Goal: Task Accomplishment & Management: Use online tool/utility

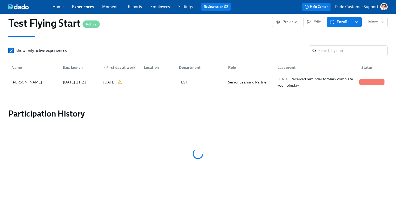
scroll to position [499, 0]
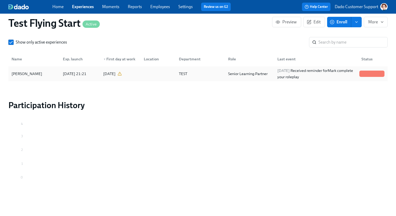
click at [196, 79] on div "Lauren Hauser 2025/08/04 21:21 2025/08/18 TEST Senior Learning Partner 2025/09/…" at bounding box center [197, 73] width 379 height 15
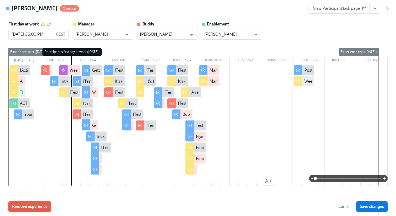
click at [27, 206] on span "Remove experience" at bounding box center [29, 206] width 35 height 5
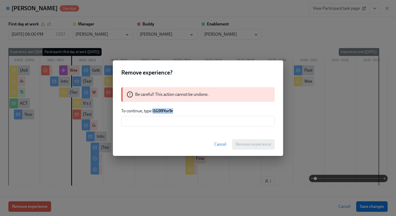
drag, startPoint x: 153, startPoint y: 111, endPoint x: 202, endPoint y: 113, distance: 49.1
click at [202, 110] on p "To continue, type I1G99Yor9r" at bounding box center [198, 111] width 154 height 6
copy strong "I1G99Yor9r"
click at [198, 120] on input "text" at bounding box center [198, 121] width 154 height 10
paste input "I1G99Yor9r"
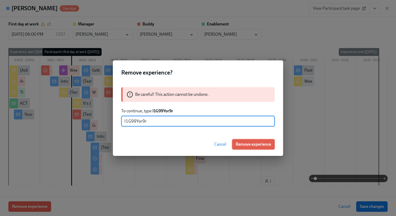
type input "I1G99Yor9r"
click at [259, 143] on span "Remove experience" at bounding box center [253, 144] width 35 height 5
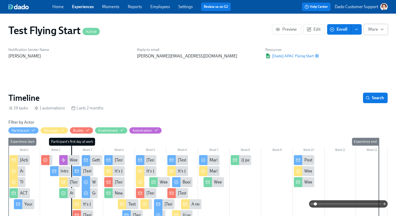
click at [372, 31] on span "More" at bounding box center [375, 29] width 15 height 5
click at [356, 42] on icon at bounding box center [358, 42] width 5 height 5
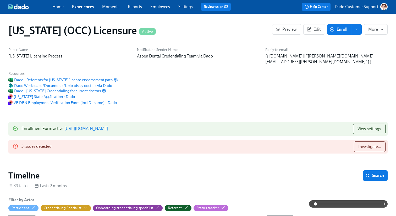
scroll to position [0, 7203]
click at [358, 143] on button "Investigate..." at bounding box center [370, 146] width 32 height 10
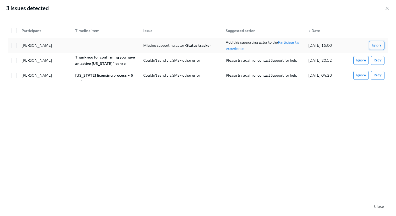
click at [379, 44] on span "Ignore" at bounding box center [377, 45] width 10 height 5
click at [362, 57] on button "Ignore" at bounding box center [361, 60] width 15 height 9
click at [361, 71] on button "Ignore" at bounding box center [361, 75] width 15 height 9
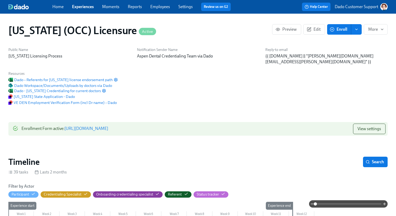
scroll to position [0, 7303]
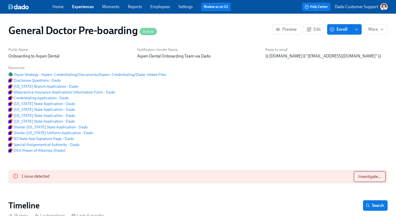
click at [379, 179] on span "Investigate..." at bounding box center [370, 176] width 23 height 5
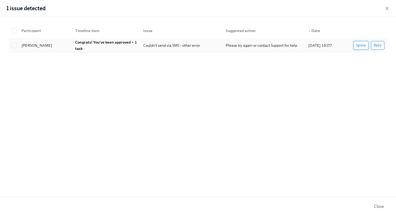
click at [355, 46] on button "Ignore" at bounding box center [361, 45] width 15 height 9
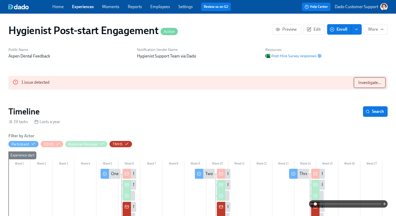
click at [370, 86] on button "Investigate..." at bounding box center [370, 82] width 32 height 10
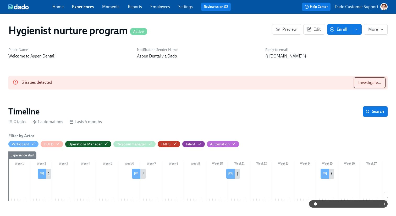
click at [363, 87] on button "Investigate..." at bounding box center [370, 82] width 32 height 10
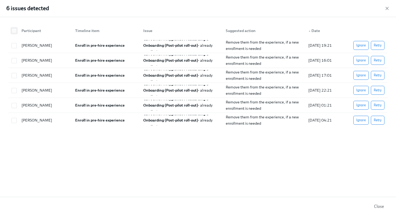
click at [12, 31] on input "checkbox" at bounding box center [14, 30] width 5 height 5
checkbox input "true"
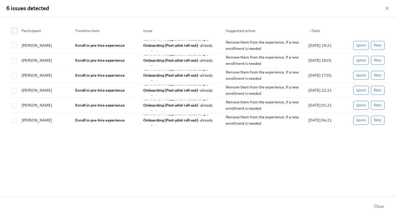
checkbox input "true"
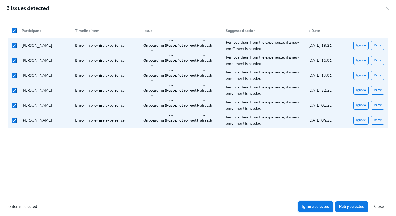
click at [317, 208] on span "Ignore selected" at bounding box center [316, 206] width 28 height 5
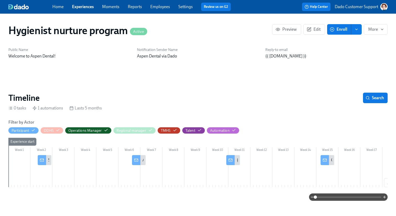
scroll to position [0, 1125]
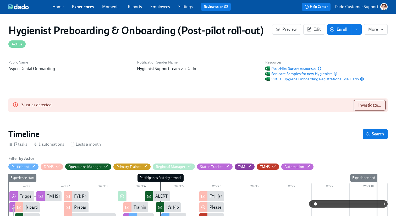
click at [372, 104] on span "Investigate..." at bounding box center [370, 104] width 23 height 5
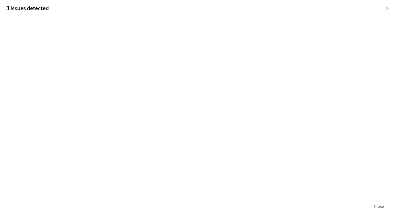
scroll to position [0, 5878]
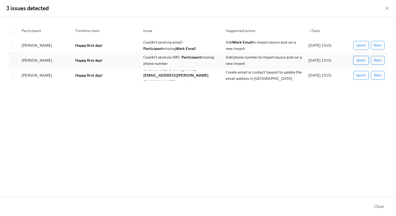
click at [356, 60] on button "Ignore" at bounding box center [361, 60] width 15 height 9
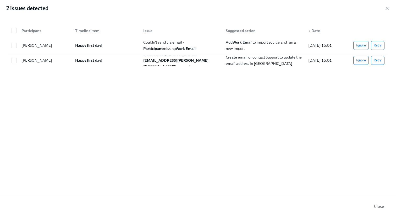
scroll to position [0, 8478]
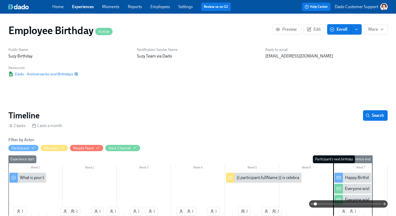
scroll to position [0, 1571]
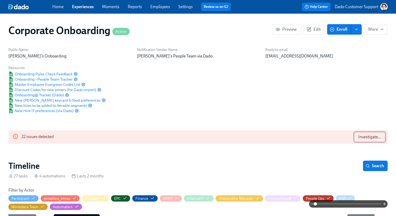
click at [377, 135] on span "Investigate..." at bounding box center [370, 136] width 23 height 5
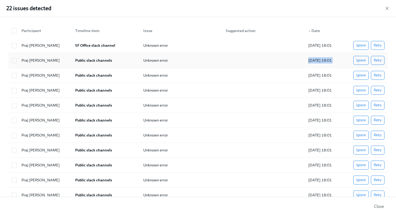
copy div "2025/09/29 18:01 Ignore Retry"
drag, startPoint x: 298, startPoint y: 59, endPoint x: 351, endPoint y: 59, distance: 52.7
click at [351, 59] on div "Praj Kenkere Omkar Public slack channels Unknown error 2025/09/29 18:01 Ignore …" at bounding box center [197, 60] width 379 height 15
checkbox input "true"
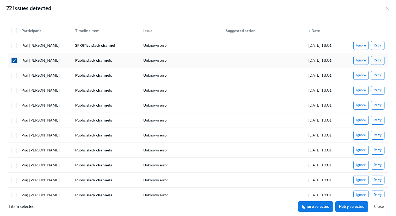
click at [15, 59] on input "checkbox" at bounding box center [14, 60] width 5 height 5
checkbox input "false"
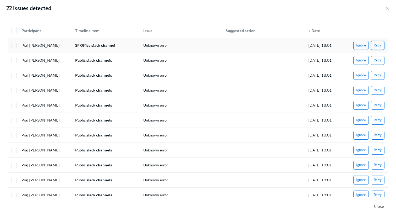
click at [379, 48] on button "Retry" at bounding box center [378, 45] width 14 height 9
copy div "Unknown error"
drag, startPoint x: 137, startPoint y: 44, endPoint x: 198, endPoint y: 46, distance: 60.3
click at [198, 46] on div "Praj Kenkere Omkar Public slack channels Unknown error 2025/09/29 18:01 Ignore …" at bounding box center [197, 45] width 379 height 15
checkbox input "true"
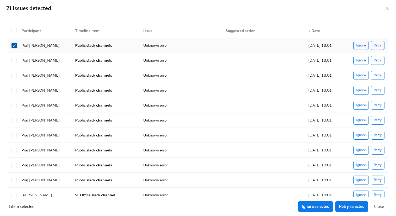
click at [15, 47] on input "checkbox" at bounding box center [14, 45] width 5 height 5
checkbox input "false"
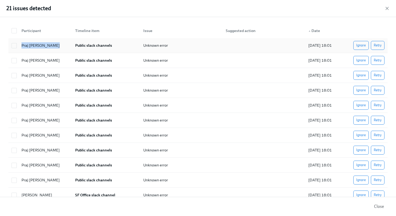
copy div "Praj Kenkere Omkar"
drag, startPoint x: 20, startPoint y: 44, endPoint x: 65, endPoint y: 44, distance: 44.8
click at [65, 44] on div "Praj Kenkere Omkar" at bounding box center [44, 45] width 54 height 10
checkbox input "true"
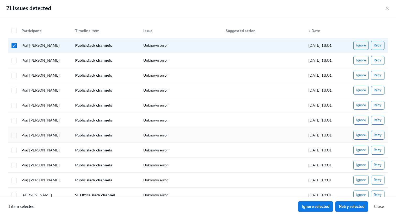
scroll to position [161, 0]
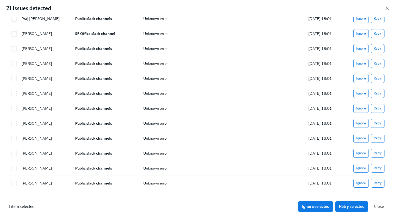
click at [386, 9] on icon "button" at bounding box center [387, 8] width 5 height 5
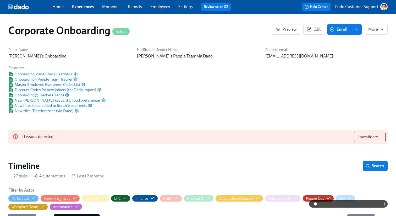
click at [364, 11] on div "Home Experiences Moments Reports Employees Settings Review us on G2 Help Center…" at bounding box center [198, 7] width 396 height 14
click at [361, 8] on p "Dado Customer Support" at bounding box center [357, 7] width 44 height 6
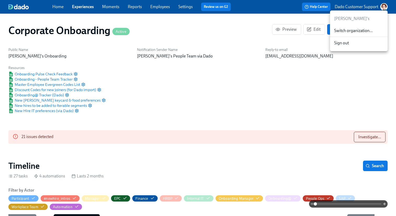
click at [373, 147] on div at bounding box center [198, 108] width 396 height 216
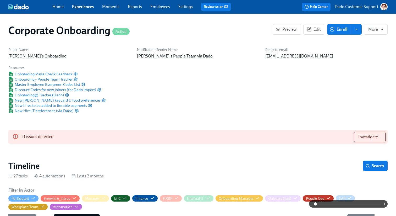
click at [372, 134] on span "Investigate..." at bounding box center [370, 136] width 23 height 5
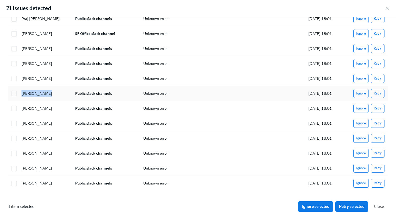
copy div "Rissa Wonnell"
drag, startPoint x: 21, startPoint y: 93, endPoint x: 46, endPoint y: 93, distance: 24.1
click at [46, 93] on div "Rissa Wonnell" at bounding box center [36, 93] width 35 height 6
checkbox input "true"
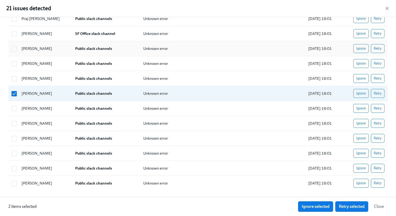
scroll to position [0, 0]
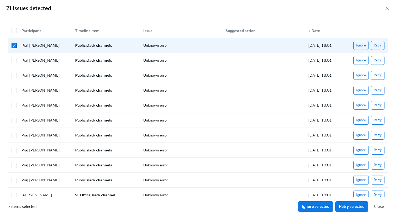
click at [388, 9] on icon "button" at bounding box center [387, 8] width 3 height 3
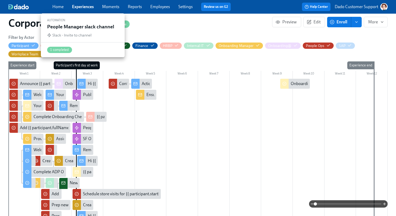
scroll to position [150, 0]
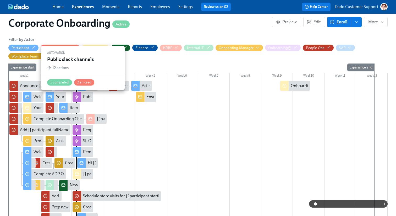
click at [80, 95] on div at bounding box center [77, 97] width 8 height 10
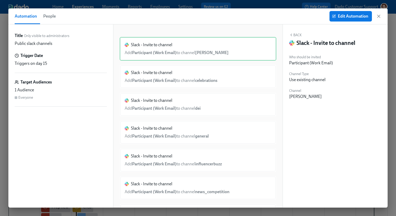
click at [45, 14] on span "People" at bounding box center [49, 16] width 13 height 7
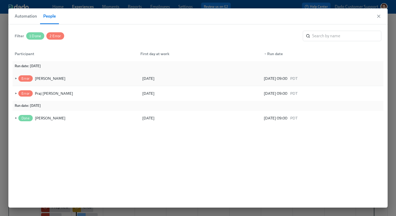
click at [14, 77] on span "►" at bounding box center [16, 78] width 4 height 6
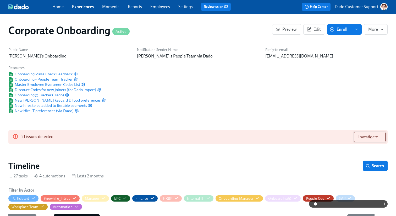
click at [364, 137] on span "Investigate..." at bounding box center [370, 136] width 23 height 5
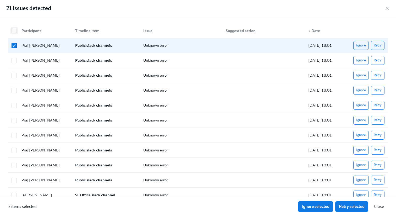
click at [15, 30] on input "checkbox" at bounding box center [14, 30] width 5 height 5
checkbox input "true"
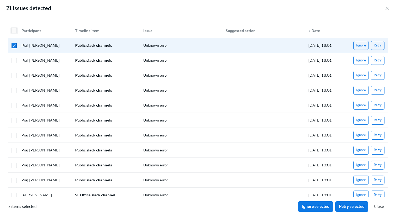
checkbox input "true"
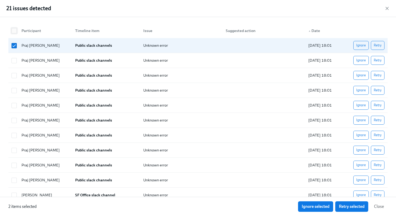
checkbox input "true"
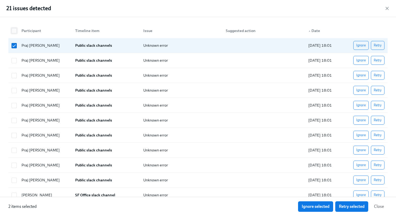
checkbox input "true"
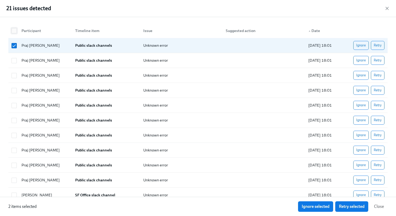
checkbox input "true"
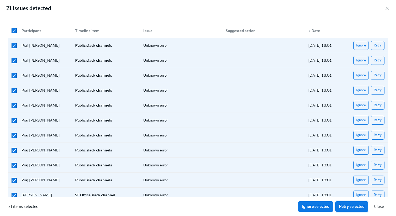
click at [352, 211] on button "Retry selected" at bounding box center [351, 206] width 33 height 10
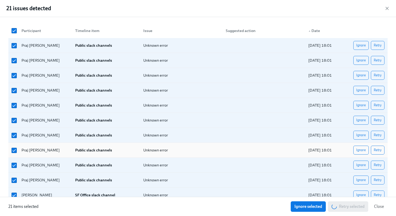
scroll to position [161, 0]
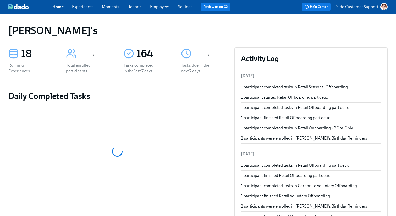
click at [157, 8] on link "Employees" at bounding box center [160, 6] width 20 height 5
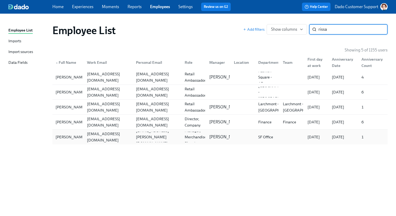
click at [65, 131] on div "[PERSON_NAME] [EMAIL_ADDRESS][DOMAIN_NAME] [DOMAIN_NAME][EMAIL_ADDRESS][PERSON_…" at bounding box center [219, 136] width 335 height 15
click at [335, 34] on input "rissa" at bounding box center [353, 29] width 69 height 10
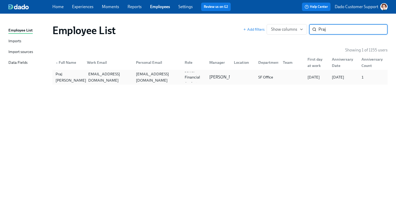
type input "Praj"
click at [67, 77] on div "Praj [PERSON_NAME]" at bounding box center [70, 77] width 35 height 13
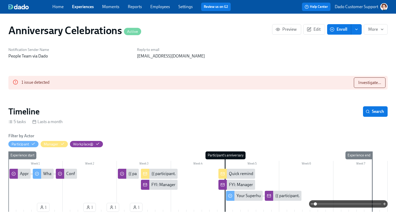
scroll to position [0, 412]
click at [375, 82] on span "Investigate..." at bounding box center [370, 82] width 23 height 5
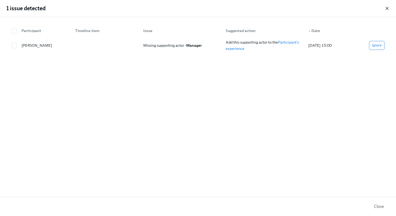
click at [388, 8] on icon "button" at bounding box center [387, 8] width 3 height 3
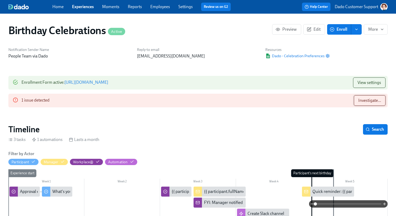
click at [365, 99] on span "Investigate..." at bounding box center [370, 100] width 23 height 5
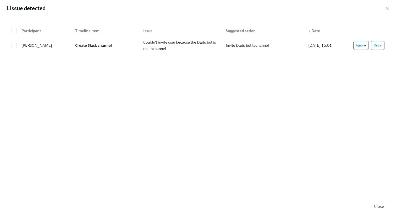
scroll to position [0, 1240]
click at [361, 44] on span "Ignore" at bounding box center [361, 45] width 10 height 5
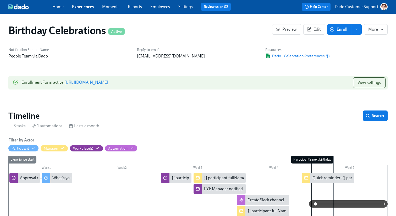
scroll to position [0, 1568]
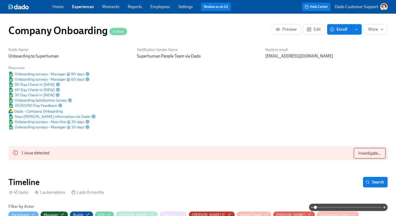
click at [364, 155] on span "Investigate..." at bounding box center [370, 152] width 23 height 5
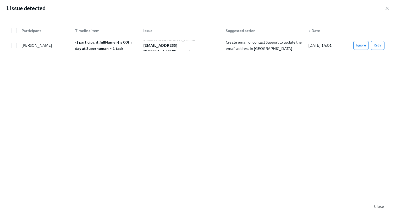
scroll to position [0, 11675]
click at [388, 10] on icon "button" at bounding box center [387, 8] width 5 height 5
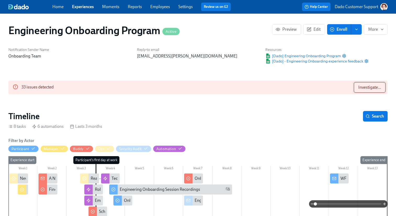
click at [369, 85] on span "Investigate..." at bounding box center [370, 87] width 23 height 5
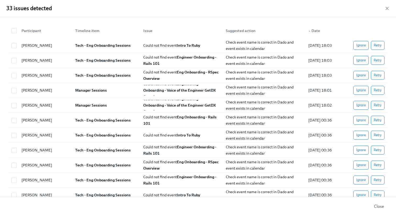
scroll to position [0, 3807]
click at [387, 4] on div "33 issues detected" at bounding box center [198, 8] width 396 height 17
click at [387, 9] on icon "button" at bounding box center [387, 8] width 5 height 5
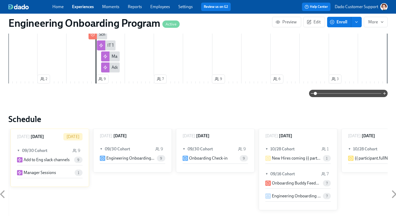
scroll to position [212, 0]
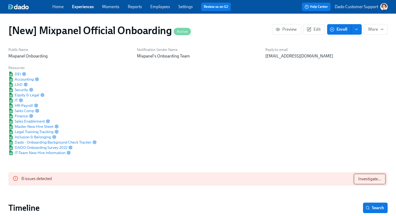
click at [370, 178] on span "Investigate..." at bounding box center [370, 178] width 23 height 5
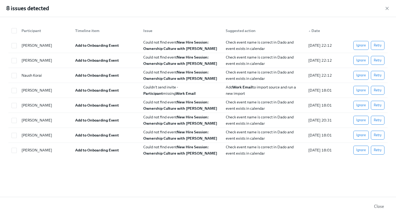
scroll to position [0, 8611]
click at [388, 7] on icon "button" at bounding box center [387, 8] width 5 height 5
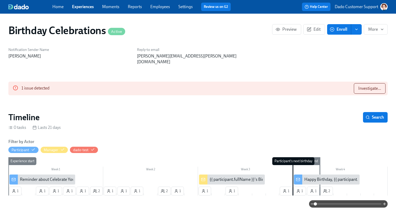
click at [388, 82] on div "1 issue detected Investigate..." at bounding box center [197, 89] width 379 height 14
click at [381, 86] on span "Investigate..." at bounding box center [370, 88] width 23 height 5
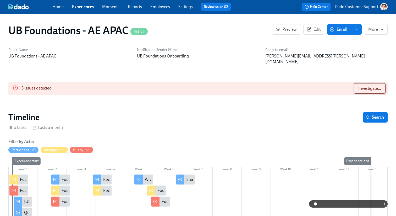
click at [367, 86] on span "Investigate..." at bounding box center [370, 88] width 23 height 5
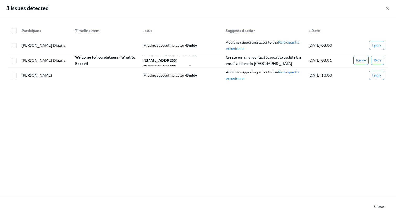
click at [387, 8] on icon "button" at bounding box center [387, 8] width 3 height 3
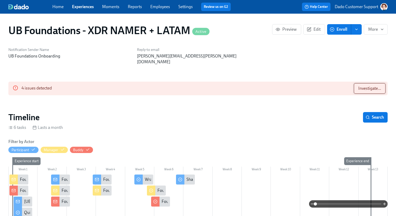
click at [364, 86] on span "Investigate..." at bounding box center [370, 88] width 23 height 5
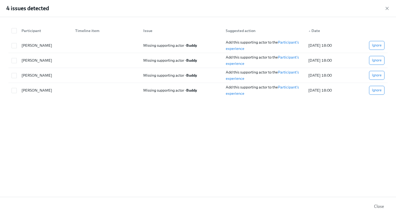
scroll to position [0, 1075]
click at [388, 11] on div "4 issues detected" at bounding box center [198, 8] width 396 height 17
click at [386, 8] on icon "button" at bounding box center [387, 8] width 5 height 5
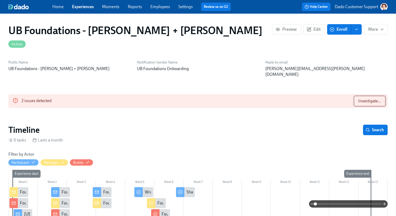
click at [363, 98] on span "Investigate..." at bounding box center [370, 100] width 23 height 5
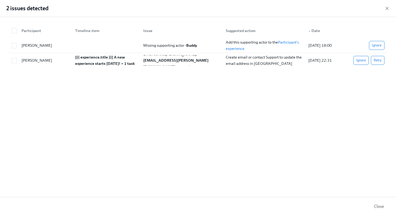
scroll to position [0, 1986]
click at [375, 61] on span "Retry" at bounding box center [378, 60] width 8 height 5
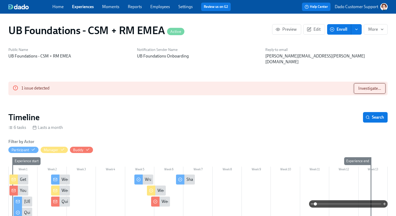
click at [373, 86] on span "Investigate..." at bounding box center [370, 88] width 23 height 5
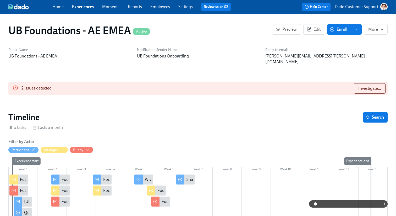
scroll to position [0, 578]
click at [361, 86] on span "Investigate..." at bounding box center [370, 88] width 23 height 5
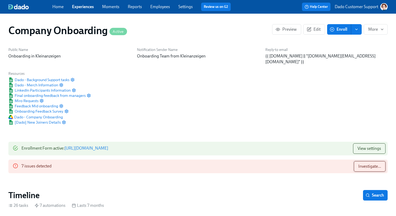
click at [376, 164] on span "Investigate..." at bounding box center [370, 166] width 23 height 5
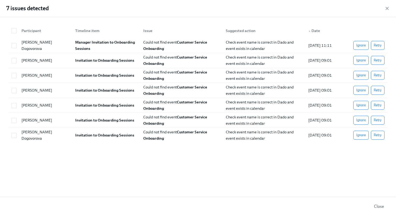
scroll to position [0, 15733]
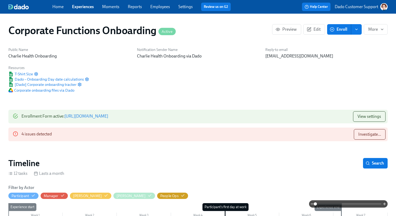
scroll to position [0, 2400]
click at [369, 128] on div "4 issues detected Investigate..." at bounding box center [197, 134] width 379 height 14
click at [365, 136] on span "Investigate..." at bounding box center [370, 134] width 23 height 5
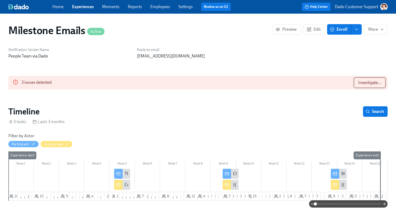
click at [374, 86] on button "Investigate..." at bounding box center [370, 82] width 32 height 10
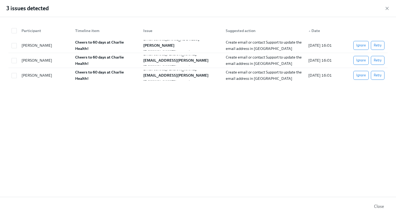
scroll to position [0, 5050]
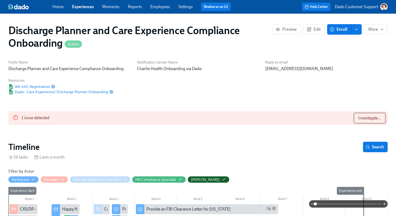
scroll to position [0, 1273]
click at [365, 121] on button "Investigate..." at bounding box center [370, 118] width 32 height 10
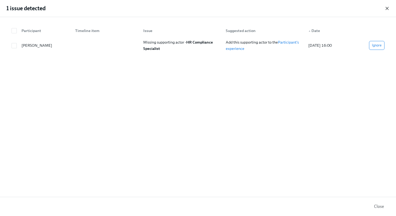
click at [389, 8] on icon "button" at bounding box center [387, 8] width 5 height 5
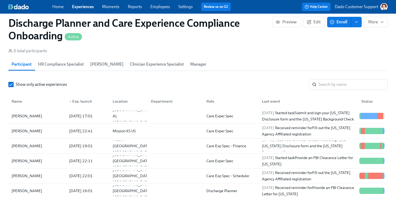
scroll to position [583, 0]
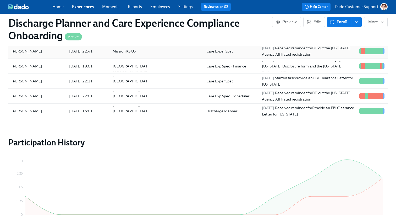
click at [28, 53] on div "Morgan Taylor" at bounding box center [26, 51] width 35 height 6
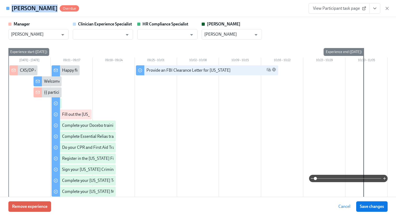
copy h4 "Morgan Taylor"
drag, startPoint x: 11, startPoint y: 6, endPoint x: 47, endPoint y: 7, distance: 35.9
click at [47, 7] on div "Morgan Taylor Overdue" at bounding box center [42, 8] width 73 height 8
click at [387, 10] on icon "button" at bounding box center [387, 8] width 5 height 5
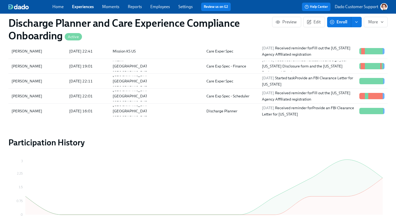
click at [165, 6] on link "Employees" at bounding box center [160, 6] width 20 height 5
click at [49, 50] on div "Morgan Taylor" at bounding box center [37, 51] width 56 height 10
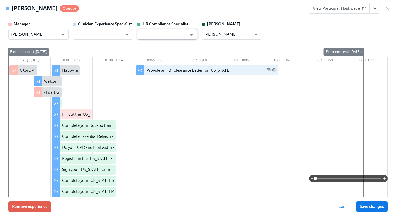
click at [168, 36] on input "text" at bounding box center [163, 34] width 47 height 10
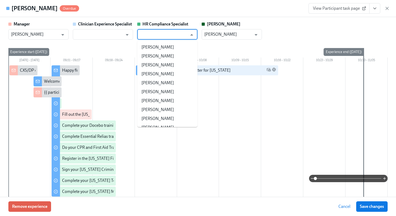
paste input "Jessica Barrett"
type input "Jessica Barrett"
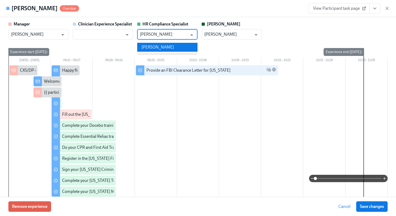
click at [164, 49] on li "Jessica Barrett" at bounding box center [167, 47] width 60 height 9
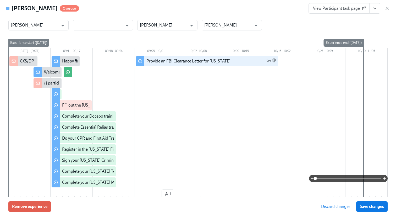
scroll to position [4, 0]
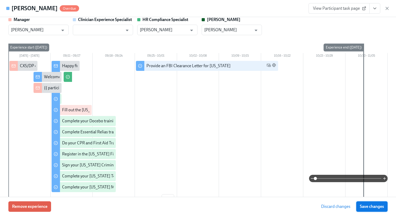
click at [369, 207] on span "Save changes" at bounding box center [372, 206] width 24 height 5
type input "Jessica Barrett"
click at [386, 9] on icon "button" at bounding box center [387, 8] width 5 height 5
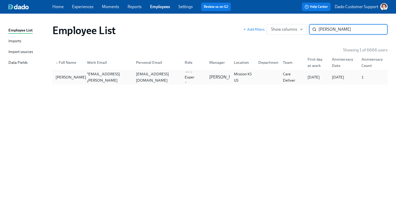
type input "[PERSON_NAME]"
click at [60, 78] on div "[PERSON_NAME]" at bounding box center [70, 77] width 35 height 6
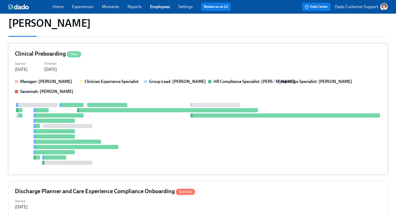
scroll to position [56, 0]
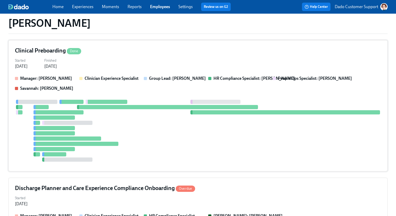
click at [90, 121] on div at bounding box center [67, 123] width 50 height 4
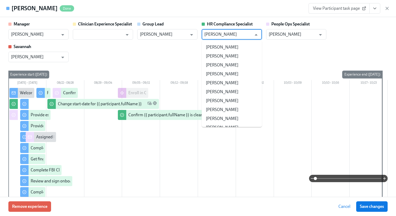
scroll to position [29381, 0]
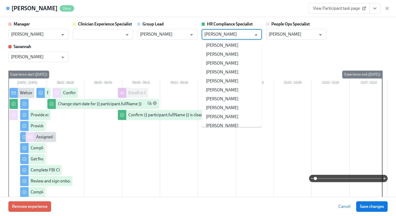
drag, startPoint x: 240, startPoint y: 37, endPoint x: 204, endPoint y: 36, distance: 35.9
click at [203, 36] on div "Jessica Barrett ​" at bounding box center [232, 34] width 60 height 10
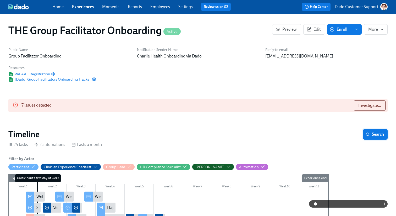
scroll to position [0, 6789]
click at [369, 102] on button "Investigate..." at bounding box center [370, 105] width 32 height 10
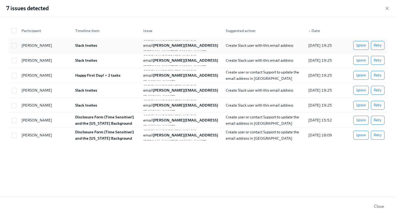
click at [11, 47] on div at bounding box center [13, 45] width 9 height 6
checkbox input "true"
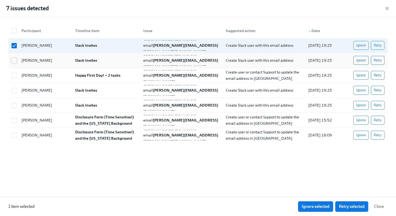
click at [15, 58] on input "checkbox" at bounding box center [14, 60] width 5 height 5
checkbox input "true"
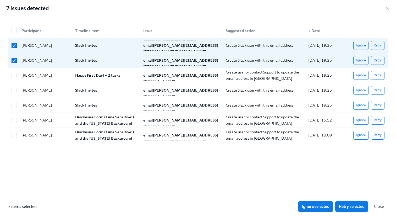
click at [348, 209] on button "Retry selected" at bounding box center [351, 206] width 33 height 10
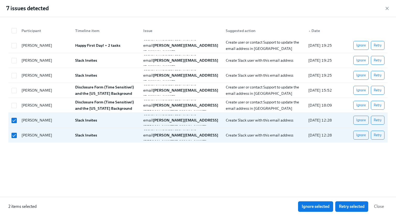
scroll to position [0, 7153]
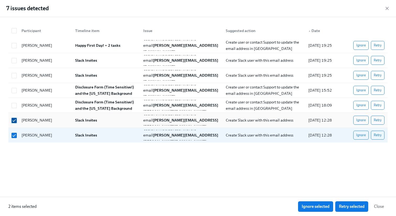
click at [14, 119] on input "checkbox" at bounding box center [14, 120] width 5 height 5
checkbox input "false"
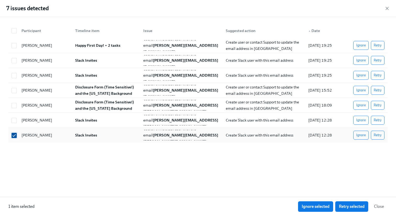
click at [13, 136] on input "checkbox" at bounding box center [14, 135] width 5 height 5
checkbox input "false"
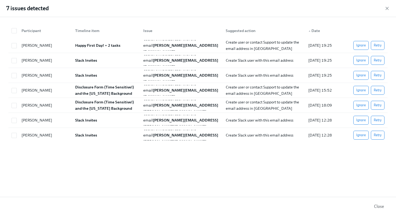
click at [391, 7] on div "7 issues detected" at bounding box center [198, 8] width 396 height 17
click at [388, 8] on icon "button" at bounding box center [387, 8] width 3 height 3
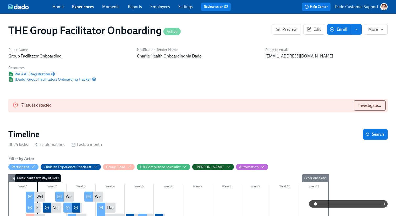
click at [363, 108] on button "Investigate..." at bounding box center [370, 105] width 32 height 10
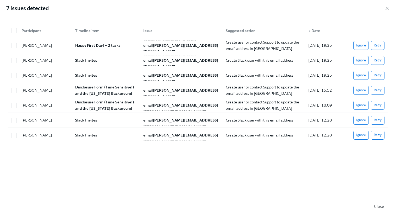
click at [387, 11] on div "7 issues detected" at bounding box center [198, 8] width 396 height 17
click at [387, 8] on icon "button" at bounding box center [387, 8] width 3 height 3
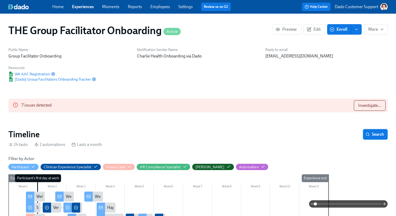
click at [378, 135] on span "Search" at bounding box center [375, 134] width 17 height 5
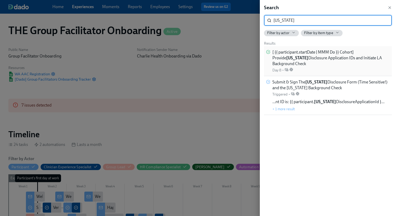
type input "utah"
click at [334, 66] on div "[ {{ participant.startDate | MMM Do }} Cohort] Provide Utah Disclosure Applicat…" at bounding box center [331, 60] width 117 height 23
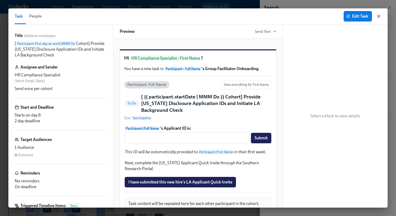
click at [377, 17] on icon "button" at bounding box center [378, 16] width 5 height 5
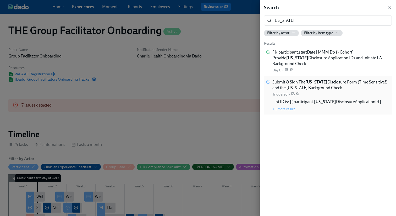
click at [323, 81] on span "Submit & Sign The Utah Disclosure Form (Time Sensitive!) and the Louisiana Back…" at bounding box center [331, 85] width 117 height 12
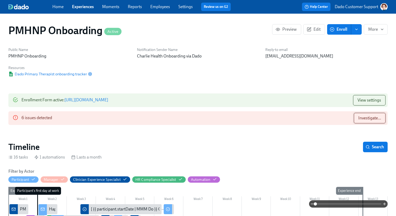
scroll to position [0, 2101]
click at [368, 117] on span "Investigate..." at bounding box center [370, 117] width 23 height 5
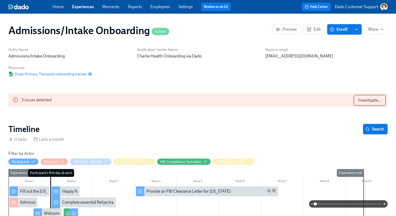
click at [377, 100] on span "Investigate..." at bounding box center [370, 99] width 23 height 5
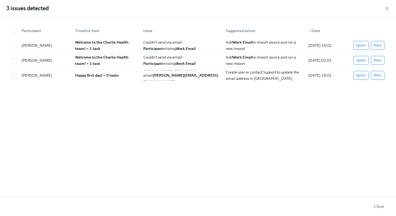
scroll to position [0, 2598]
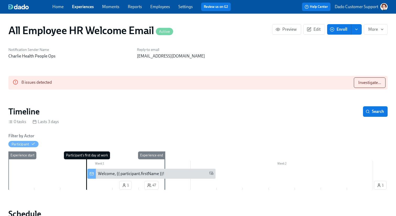
scroll to position [0, 164]
click at [359, 84] on span "Investigate..." at bounding box center [370, 82] width 23 height 5
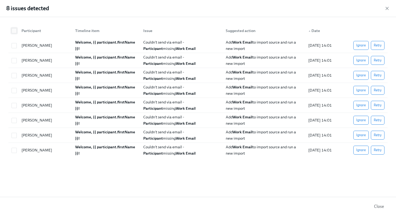
click at [15, 31] on input "checkbox" at bounding box center [14, 30] width 5 height 5
checkbox input "true"
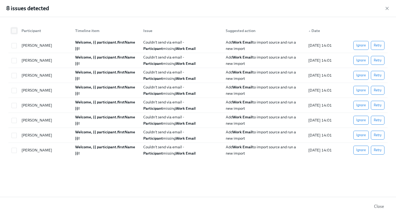
checkbox input "true"
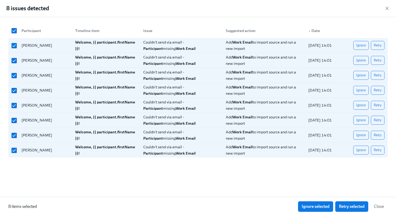
click at [350, 212] on div "8 items selected Ignore selected Retry selected Close" at bounding box center [198, 206] width 396 height 19
click at [351, 206] on span "Retry selected" at bounding box center [352, 206] width 26 height 5
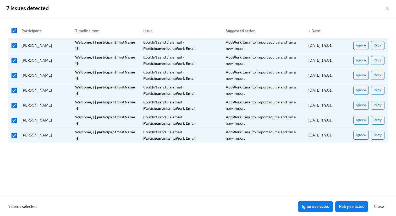
scroll to position [0, 196]
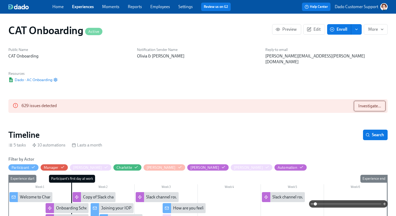
click at [360, 104] on button "Investigate..." at bounding box center [370, 106] width 32 height 10
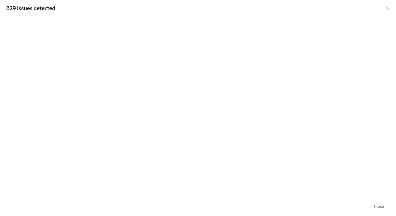
scroll to position [0, 1323]
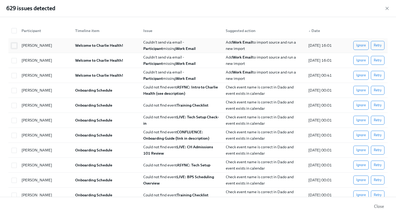
click at [13, 45] on input "checkbox" at bounding box center [14, 45] width 5 height 5
checkbox input "true"
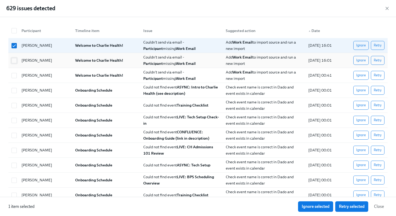
click at [13, 59] on input "checkbox" at bounding box center [14, 60] width 5 height 5
checkbox input "true"
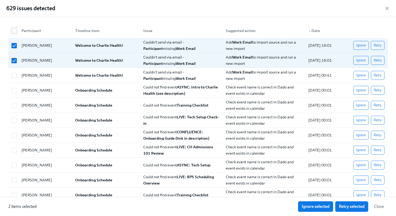
click at [14, 30] on input "checkbox" at bounding box center [14, 30] width 5 height 5
checkbox input "true"
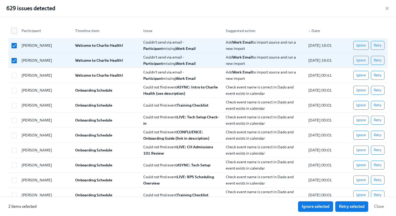
checkbox input "true"
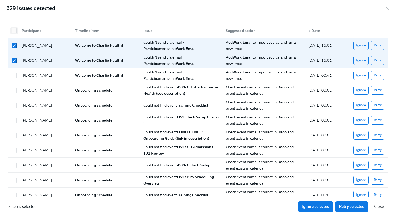
checkbox input "true"
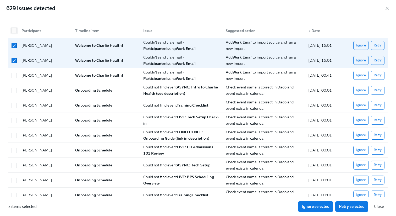
checkbox input "true"
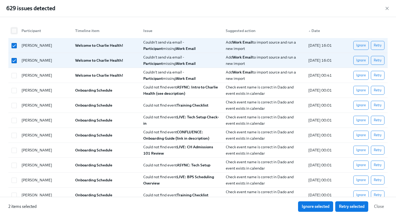
checkbox input "true"
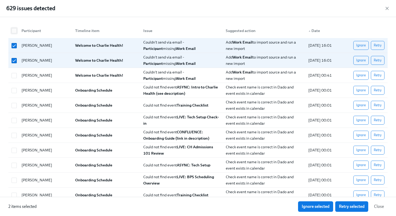
checkbox input "true"
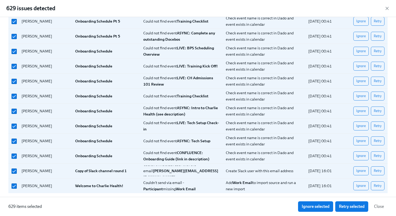
scroll to position [6709, 0]
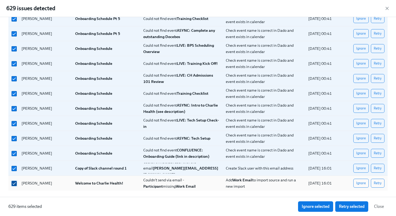
click at [13, 183] on input "checkbox" at bounding box center [14, 183] width 5 height 5
checkbox input "false"
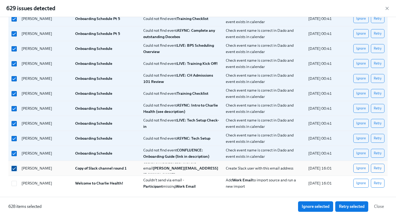
click at [14, 167] on input "checkbox" at bounding box center [14, 168] width 5 height 5
checkbox input "false"
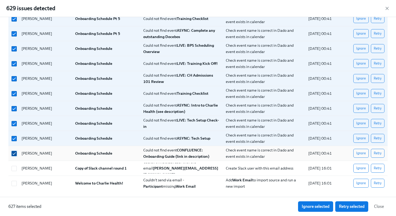
click at [14, 155] on input "checkbox" at bounding box center [14, 153] width 5 height 5
checkbox input "false"
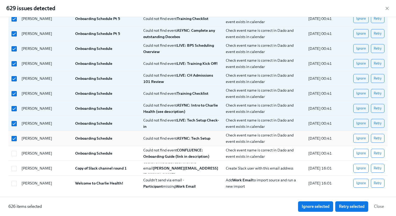
click at [14, 142] on div at bounding box center [13, 138] width 8 height 10
checkbox input "false"
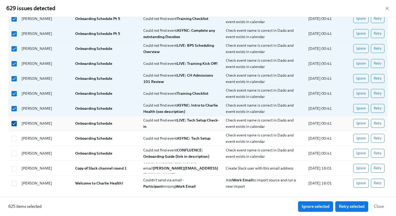
click at [14, 124] on input "checkbox" at bounding box center [14, 123] width 5 height 5
checkbox input "false"
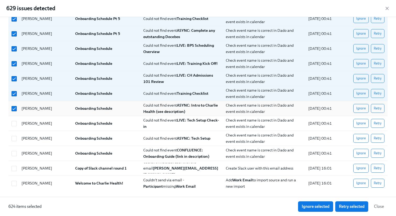
click at [14, 112] on div at bounding box center [13, 108] width 8 height 10
checkbox input "false"
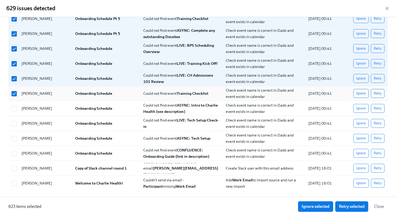
click at [14, 96] on div at bounding box center [13, 93] width 8 height 10
checkbox input "false"
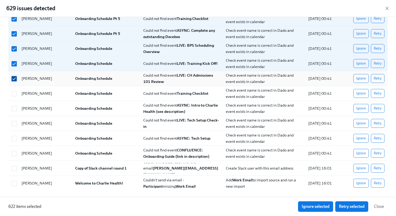
click at [14, 78] on input "checkbox" at bounding box center [14, 78] width 5 height 5
checkbox input "false"
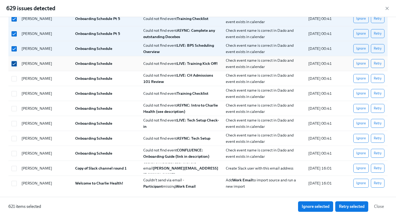
click at [14, 64] on input "checkbox" at bounding box center [14, 63] width 5 height 5
checkbox input "false"
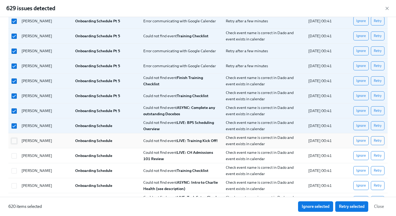
scroll to position [6627, 0]
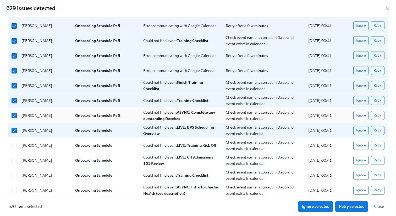
click at [13, 111] on div at bounding box center [13, 115] width 8 height 10
checkbox input "false"
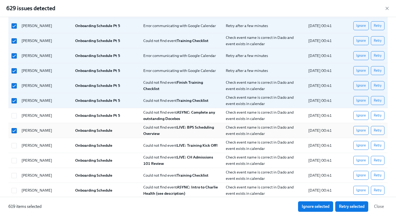
click at [13, 126] on div at bounding box center [13, 130] width 8 height 10
checkbox input "false"
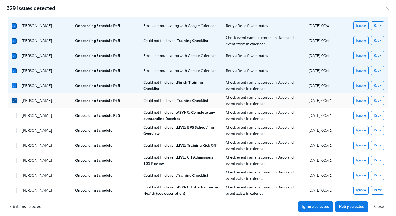
click at [16, 100] on input "checkbox" at bounding box center [14, 100] width 5 height 5
checkbox input "false"
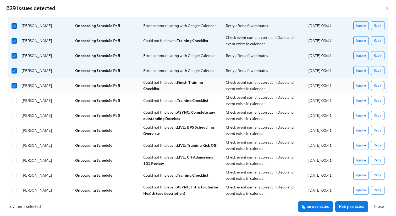
click at [16, 91] on div "[PERSON_NAME] Onboarding Schedule Pt 5 Could not find event Finish Training Che…" at bounding box center [197, 85] width 379 height 15
checkbox input "false"
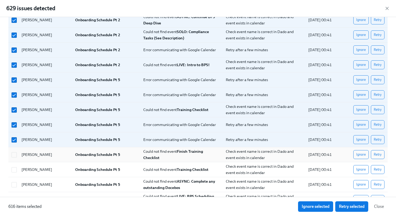
scroll to position [6559, 0]
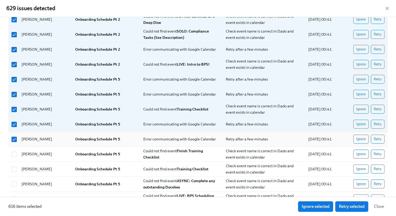
click at [17, 137] on div "[PERSON_NAME]" at bounding box center [44, 139] width 54 height 10
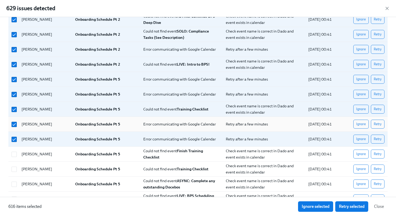
checkbox input "false"
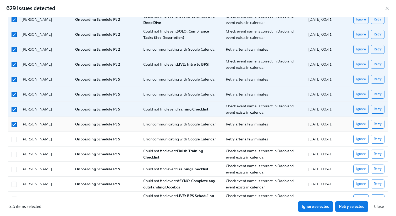
click at [17, 121] on div "[PERSON_NAME]" at bounding box center [44, 124] width 54 height 10
checkbox input "false"
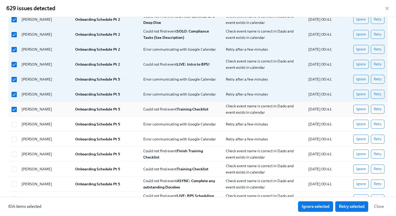
click at [17, 111] on div "[PERSON_NAME]" at bounding box center [44, 109] width 54 height 10
checkbox input "false"
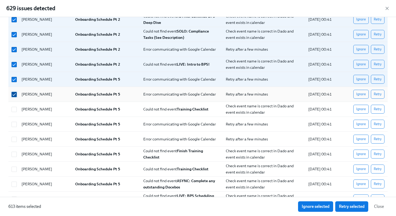
click at [16, 93] on input "checkbox" at bounding box center [14, 94] width 5 height 5
checkbox input "false"
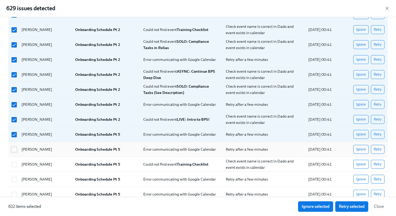
scroll to position [6503, 0]
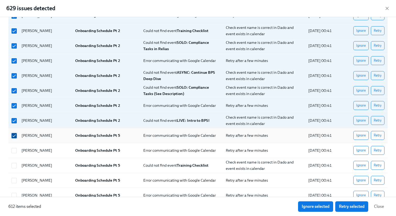
click at [14, 135] on input "checkbox" at bounding box center [14, 135] width 5 height 5
checkbox input "false"
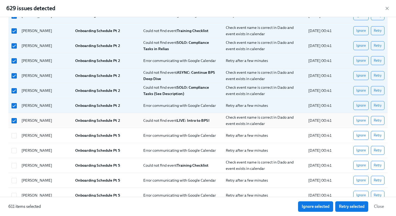
click at [14, 117] on div at bounding box center [13, 120] width 8 height 10
checkbox input "false"
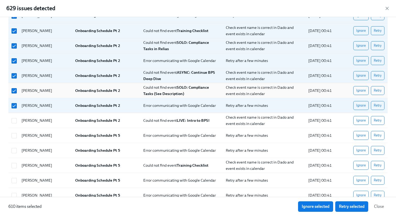
click at [13, 95] on div at bounding box center [13, 90] width 8 height 10
checkbox input "false"
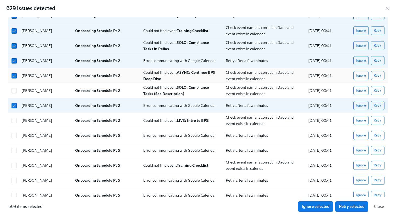
click at [13, 80] on div at bounding box center [13, 75] width 8 height 10
checkbox input "false"
click at [13, 113] on div "Paulina Venegas-Plancarte Onboarding Schedule Pt 2 Could not find event LIVE: I…" at bounding box center [197, 120] width 379 height 15
checkbox input "false"
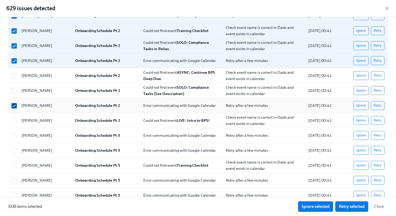
click at [13, 107] on input "checkbox" at bounding box center [14, 105] width 5 height 5
checkbox input "false"
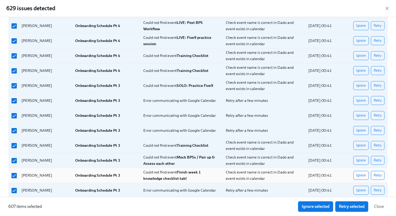
scroll to position [6450, 0]
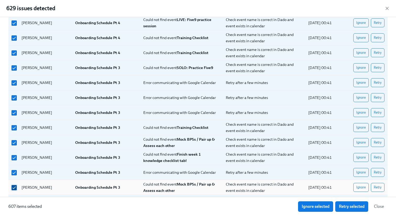
click at [14, 188] on input "checkbox" at bounding box center [14, 187] width 5 height 5
checkbox input "false"
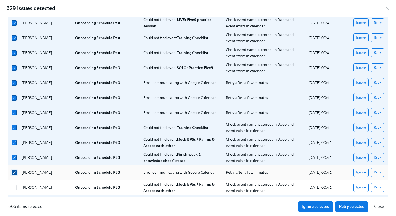
click at [14, 174] on input "checkbox" at bounding box center [14, 172] width 5 height 5
checkbox input "false"
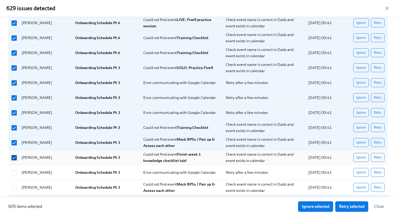
click at [16, 159] on input "checkbox" at bounding box center [14, 157] width 5 height 5
checkbox input "false"
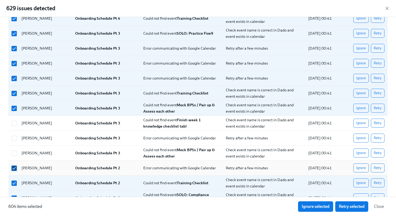
click at [13, 167] on input "checkbox" at bounding box center [14, 168] width 5 height 5
checkbox input "false"
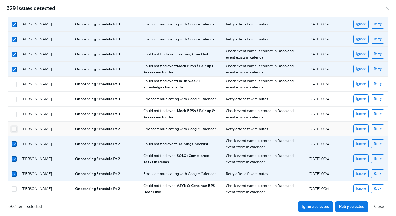
scroll to position [6524, 0]
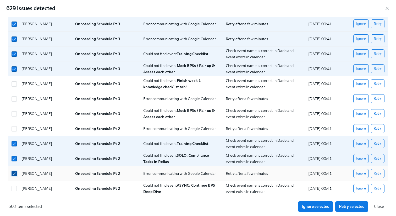
click at [13, 173] on input "checkbox" at bounding box center [14, 173] width 5 height 5
checkbox input "false"
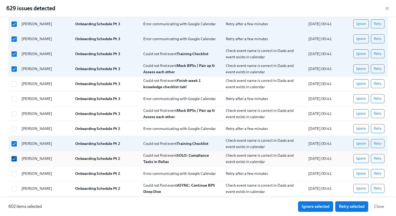
click at [13, 159] on input "checkbox" at bounding box center [14, 158] width 5 height 5
checkbox input "false"
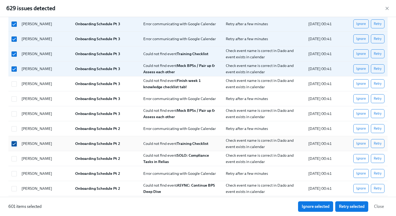
click at [13, 143] on input "checkbox" at bounding box center [14, 143] width 5 height 5
checkbox input "false"
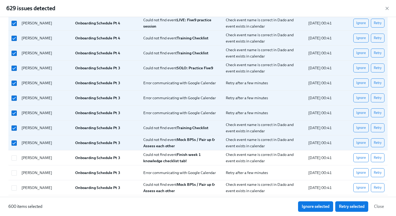
scroll to position [6447, 0]
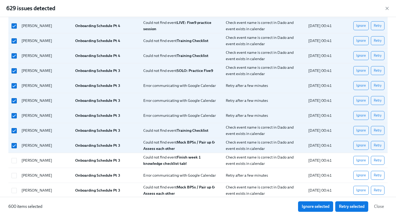
click at [13, 143] on input "checkbox" at bounding box center [14, 145] width 5 height 5
checkbox input "false"
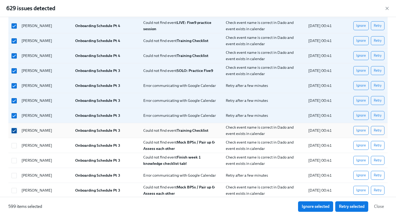
click at [13, 133] on input "checkbox" at bounding box center [14, 130] width 5 height 5
checkbox input "false"
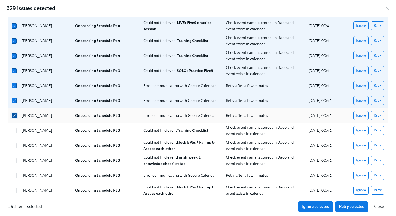
click at [15, 113] on span at bounding box center [14, 115] width 5 height 5
checkbox input "false"
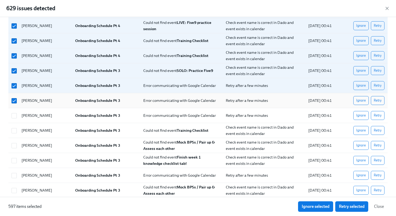
click at [15, 95] on div at bounding box center [13, 100] width 8 height 10
checkbox input "false"
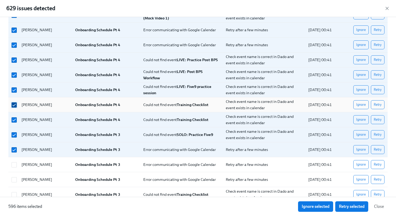
scroll to position [6383, 0]
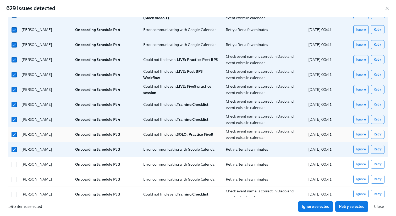
drag, startPoint x: 15, startPoint y: 149, endPoint x: 15, endPoint y: 140, distance: 8.6
click at [15, 149] on input "checkbox" at bounding box center [14, 149] width 5 height 5
checkbox input "false"
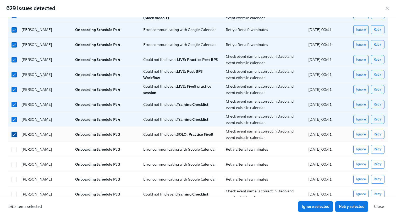
click at [15, 133] on input "checkbox" at bounding box center [14, 134] width 5 height 5
checkbox input "false"
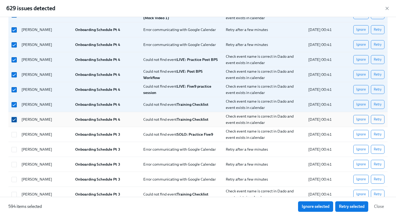
click at [15, 118] on input "checkbox" at bounding box center [14, 119] width 5 height 5
checkbox input "false"
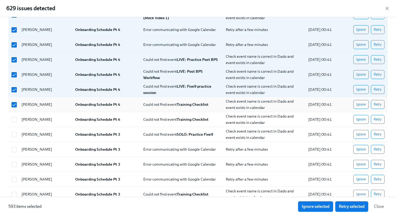
click at [15, 102] on div at bounding box center [13, 104] width 9 height 6
checkbox input "false"
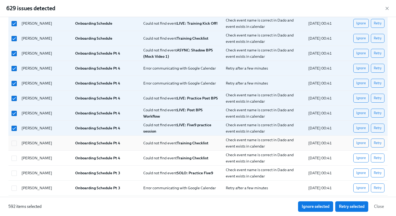
scroll to position [6343, 0]
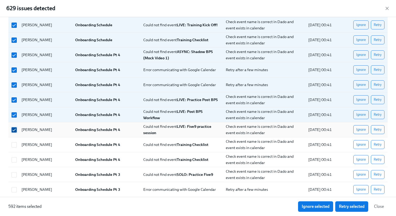
click at [14, 131] on input "checkbox" at bounding box center [14, 129] width 5 height 5
checkbox input "false"
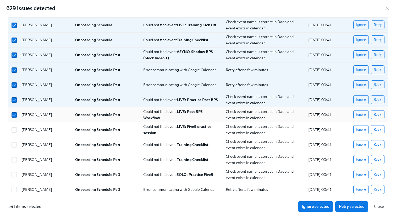
click at [14, 111] on div at bounding box center [13, 114] width 8 height 10
checkbox input "false"
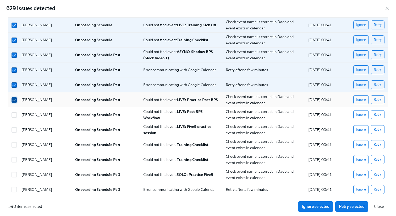
click at [14, 101] on input "checkbox" at bounding box center [14, 99] width 5 height 5
checkbox input "false"
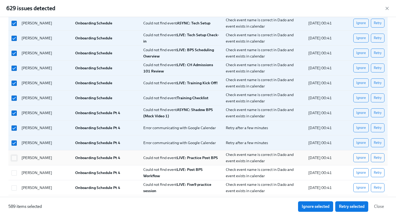
scroll to position [6283, 0]
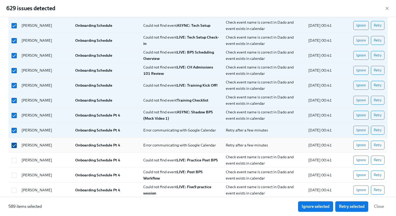
click at [14, 145] on input "checkbox" at bounding box center [14, 145] width 5 height 5
checkbox input "false"
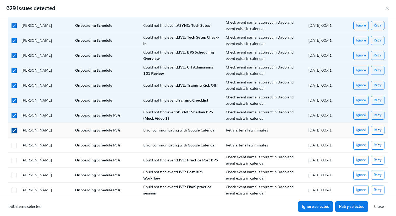
click at [14, 130] on input "checkbox" at bounding box center [14, 130] width 5 height 5
checkbox input "false"
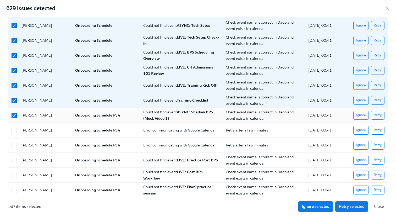
click at [14, 112] on div at bounding box center [13, 115] width 8 height 10
checkbox input "false"
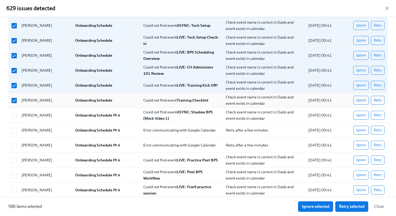
click at [15, 104] on div at bounding box center [13, 100] width 8 height 10
checkbox input "false"
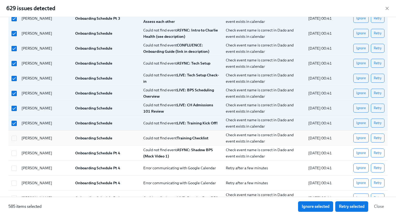
scroll to position [6235, 0]
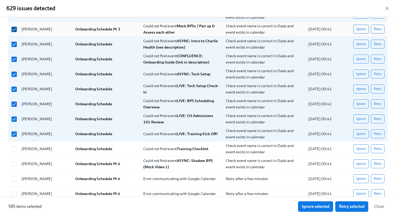
click at [14, 30] on input "checkbox" at bounding box center [14, 29] width 5 height 5
checkbox input "false"
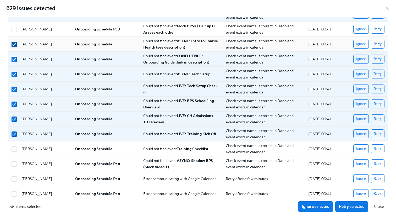
click at [14, 46] on input "checkbox" at bounding box center [14, 44] width 5 height 5
checkbox input "false"
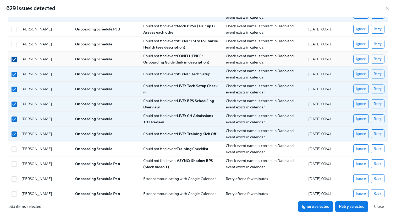
click at [14, 59] on input "checkbox" at bounding box center [14, 59] width 5 height 5
checkbox input "false"
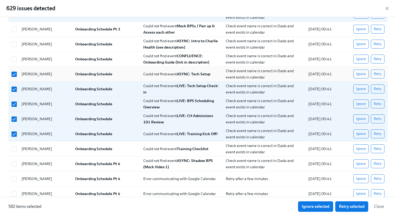
click at [14, 78] on div at bounding box center [13, 74] width 8 height 10
checkbox input "false"
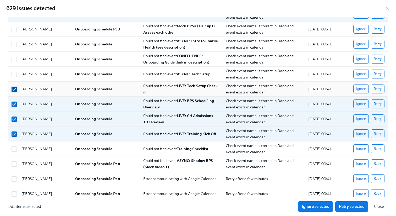
click at [14, 90] on input "checkbox" at bounding box center [14, 89] width 5 height 5
checkbox input "false"
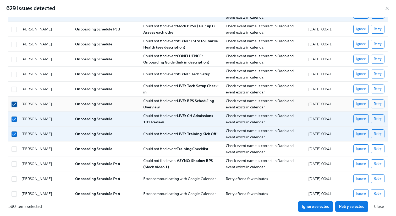
click at [14, 103] on input "checkbox" at bounding box center [14, 104] width 5 height 5
checkbox input "false"
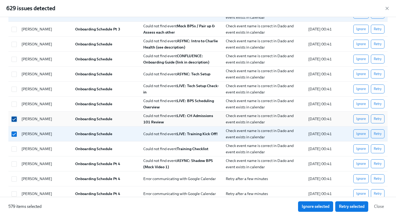
click at [14, 117] on input "checkbox" at bounding box center [14, 119] width 5 height 5
checkbox input "false"
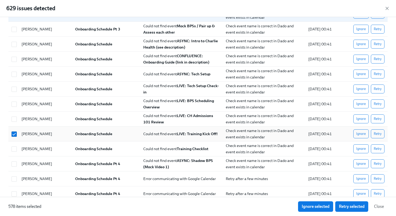
click at [14, 127] on div "Madison Wimmer Onboarding Schedule Could not find event LIVE: Training Kick Off…" at bounding box center [197, 133] width 379 height 15
checkbox input "false"
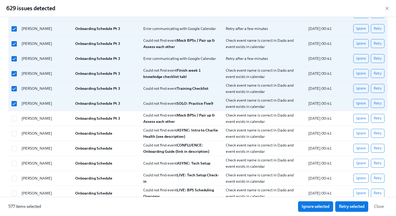
scroll to position [6143, 0]
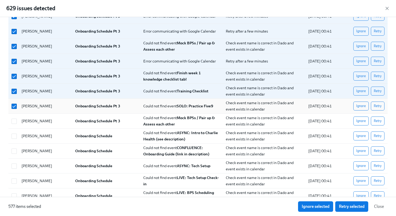
click at [14, 99] on div "Madison Wimmer Onboarding Schedule Pt 3 Could not find event SOLO: Practice Fiv…" at bounding box center [197, 106] width 379 height 15
checkbox input "false"
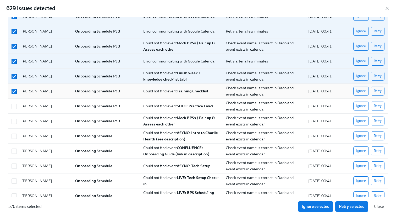
click at [14, 84] on div "Madison Wimmer Onboarding Schedule Pt 3 Could not find event Training Checklist…" at bounding box center [197, 91] width 379 height 15
checkbox input "false"
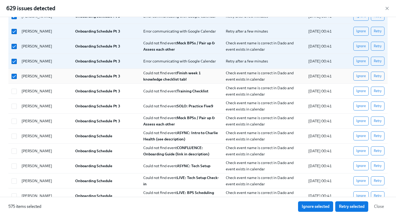
click at [14, 73] on div at bounding box center [13, 76] width 9 height 6
checkbox input "false"
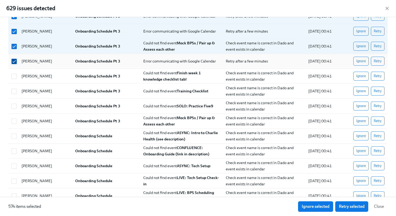
click at [14, 59] on input "checkbox" at bounding box center [14, 61] width 5 height 5
checkbox input "false"
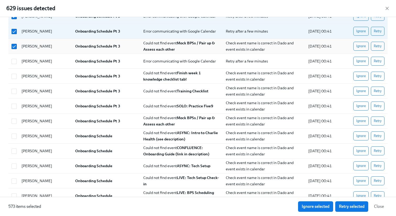
click at [14, 43] on div at bounding box center [13, 46] width 9 height 6
checkbox input "false"
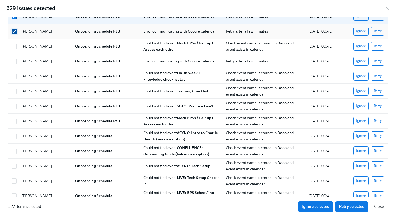
click at [14, 29] on input "checkbox" at bounding box center [14, 31] width 5 height 5
checkbox input "false"
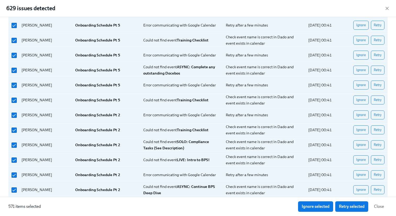
scroll to position [6038, 0]
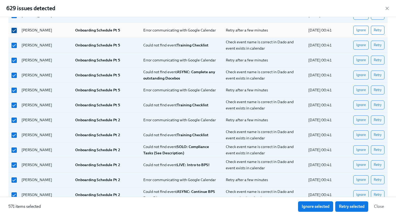
click at [15, 31] on input "checkbox" at bounding box center [14, 30] width 5 height 5
checkbox input "false"
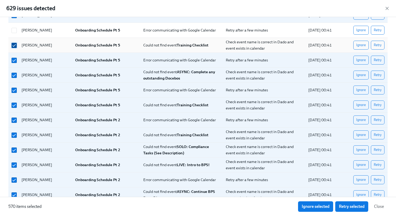
click at [15, 46] on input "checkbox" at bounding box center [14, 45] width 5 height 5
checkbox input "false"
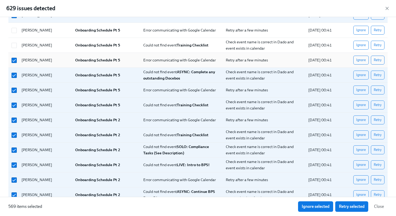
click at [15, 65] on div at bounding box center [13, 60] width 8 height 10
checkbox input "false"
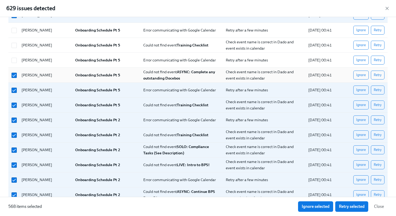
click at [14, 82] on div "Madison Wimmer Onboarding Schedule Pt 5 Could not find event ASYNC: Complete an…" at bounding box center [197, 75] width 379 height 15
checkbox input "false"
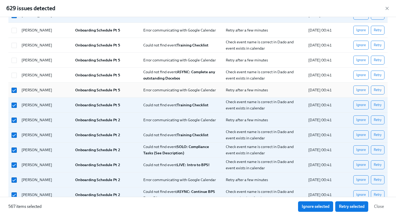
click at [14, 93] on div at bounding box center [13, 90] width 8 height 10
checkbox input "false"
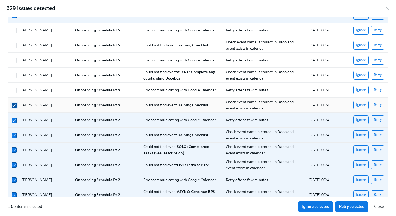
click at [14, 102] on span at bounding box center [14, 104] width 5 height 5
checkbox input "false"
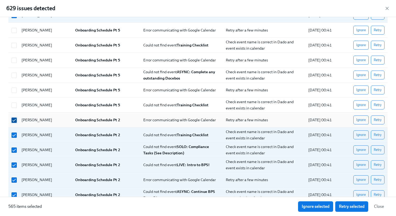
click at [15, 120] on input "checkbox" at bounding box center [14, 120] width 5 height 5
checkbox input "false"
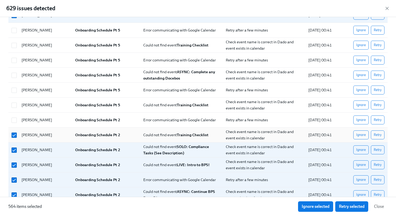
click at [15, 138] on div at bounding box center [13, 134] width 8 height 10
checkbox input "false"
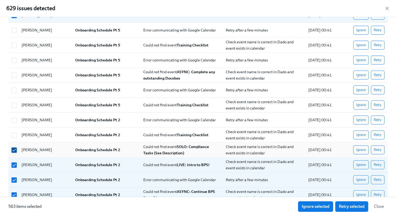
click at [15, 150] on input "checkbox" at bounding box center [14, 150] width 5 height 5
checkbox input "false"
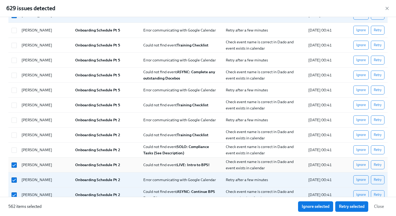
click at [15, 158] on div "Madison Wimmer Onboarding Schedule Pt 2 Could not find event LIVE: Intro to BPS…" at bounding box center [197, 164] width 379 height 15
checkbox input "false"
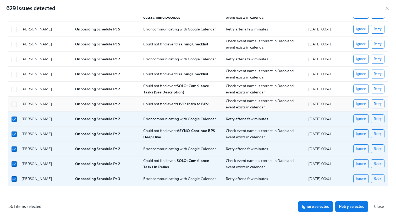
scroll to position [6102, 0]
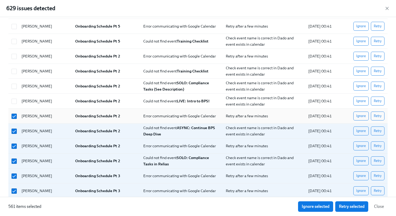
click at [13, 121] on div at bounding box center [13, 116] width 8 height 10
checkbox input "false"
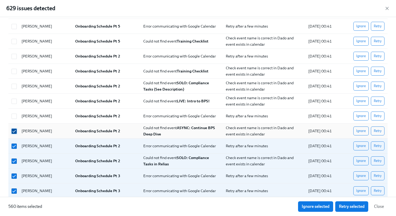
click at [13, 132] on input "checkbox" at bounding box center [14, 131] width 5 height 5
checkbox input "false"
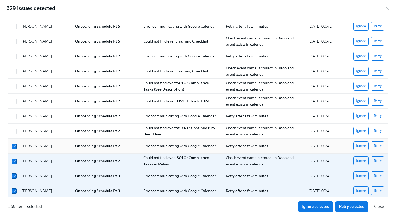
click at [13, 151] on div "Madison Wimmer Onboarding Schedule Pt 2 Error communicating with Google Calenda…" at bounding box center [197, 145] width 379 height 15
checkbox input "false"
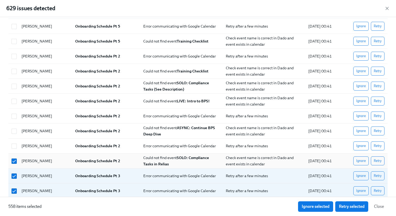
click at [13, 164] on div at bounding box center [13, 160] width 8 height 10
checkbox input "false"
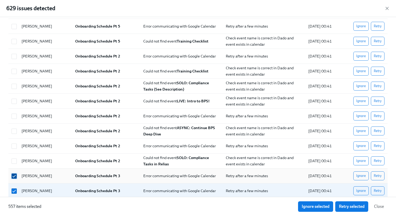
click at [13, 177] on input "checkbox" at bounding box center [14, 175] width 5 height 5
checkbox input "false"
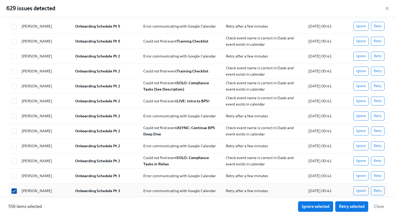
click at [15, 190] on input "checkbox" at bounding box center [14, 190] width 5 height 5
checkbox input "false"
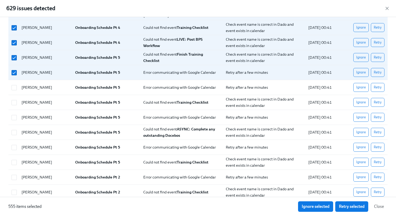
scroll to position [5932, 0]
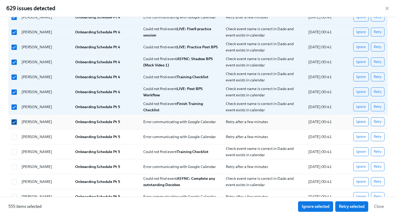
click at [12, 120] on input "checkbox" at bounding box center [14, 122] width 5 height 5
checkbox input "false"
click at [387, 8] on icon "button" at bounding box center [387, 8] width 3 height 3
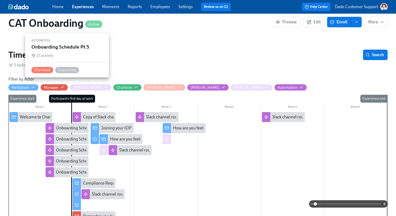
scroll to position [80, 0]
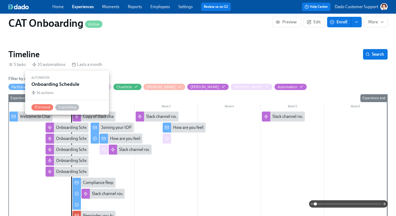
click at [62, 122] on div "Onboarding Schedule" at bounding box center [67, 127] width 43 height 10
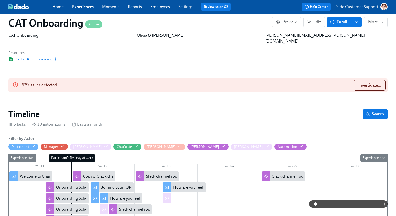
scroll to position [13, 0]
